Goal: Information Seeking & Learning: Find specific fact

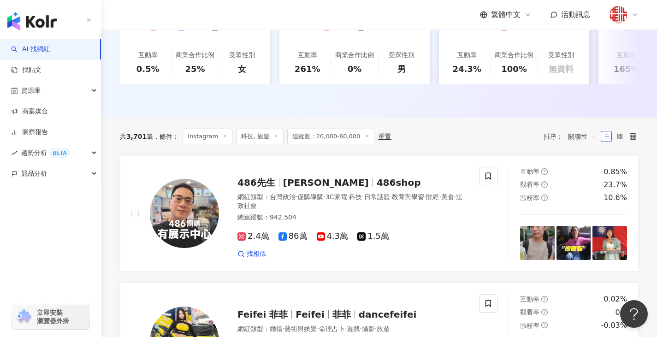
scroll to position [507, 0]
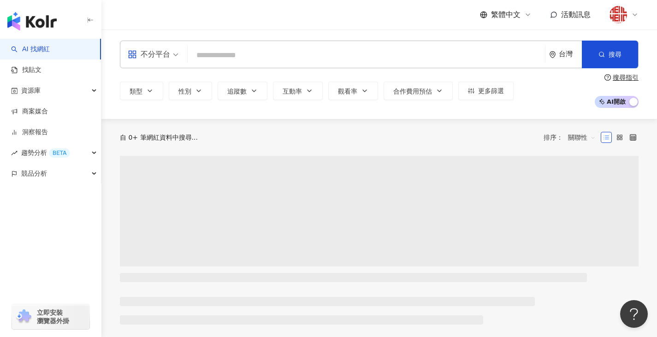
click at [342, 58] on input "search" at bounding box center [366, 56] width 350 height 18
type input "*********"
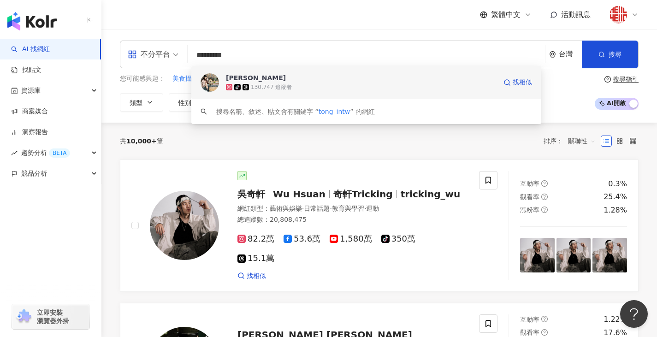
click at [311, 79] on span "彤TONG" at bounding box center [361, 77] width 271 height 9
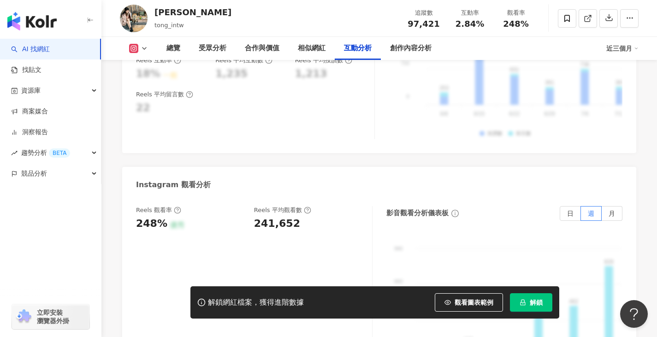
scroll to position [2028, 0]
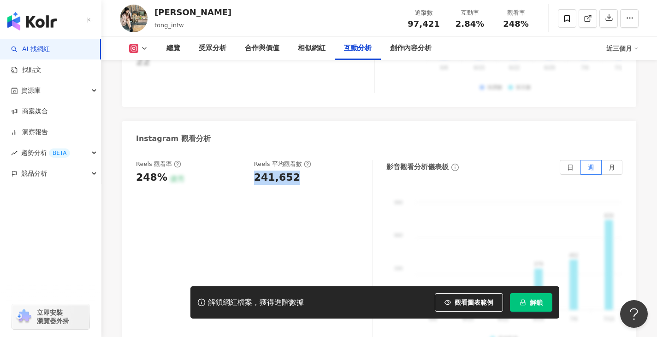
drag, startPoint x: 256, startPoint y: 156, endPoint x: 296, endPoint y: 158, distance: 40.2
click at [296, 171] on div "241,652" at bounding box center [308, 178] width 109 height 14
copy div "241,652"
